Goal: Check status: Check status

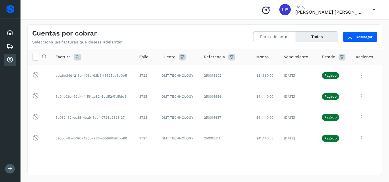
click at [9, 57] on icon at bounding box center [10, 60] width 7 height 7
click at [316, 37] on button "Todas" at bounding box center [317, 37] width 42 height 11
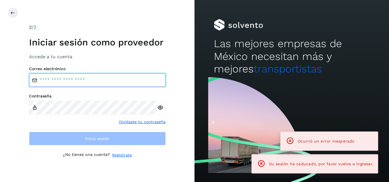
click at [98, 77] on input "email" at bounding box center [97, 80] width 137 height 14
type input "**********"
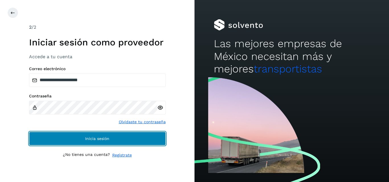
click at [87, 139] on span "Inicia sesión" at bounding box center [97, 139] width 24 height 4
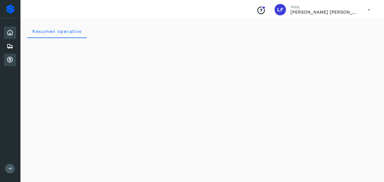
click at [7, 57] on icon at bounding box center [10, 60] width 7 height 7
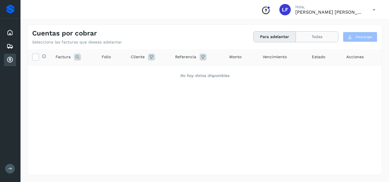
click at [311, 35] on button "Todas" at bounding box center [317, 37] width 42 height 11
